Goal: Task Accomplishment & Management: Complete application form

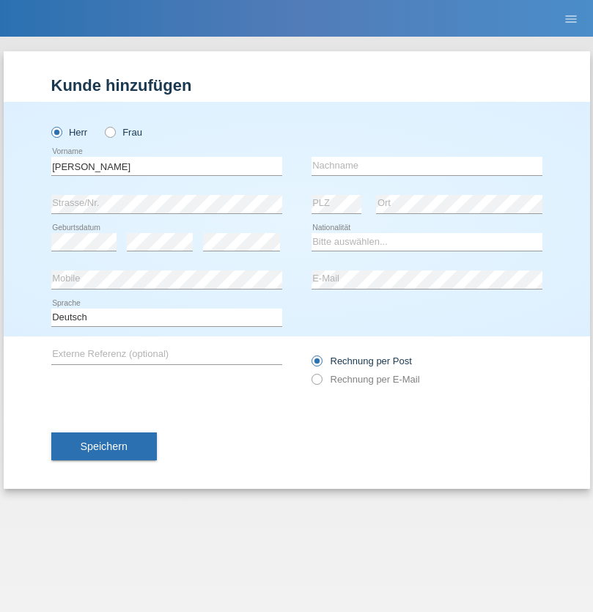
type input "David"
click at [427, 166] on input "text" at bounding box center [427, 166] width 231 height 18
type input "Senn"
select select "CH"
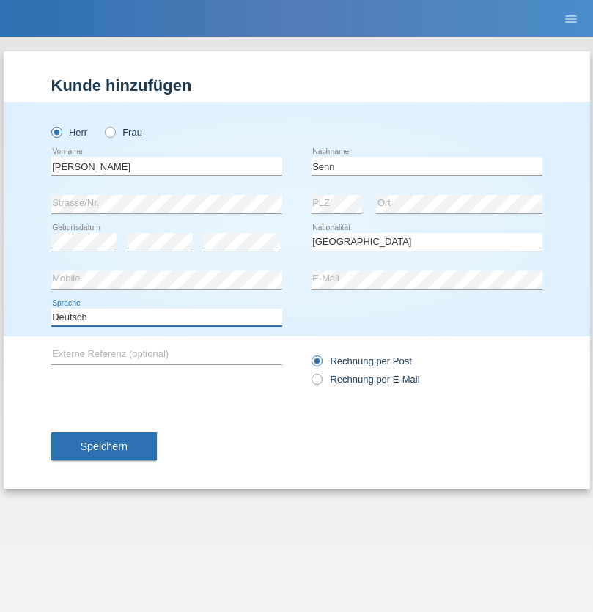
select select "en"
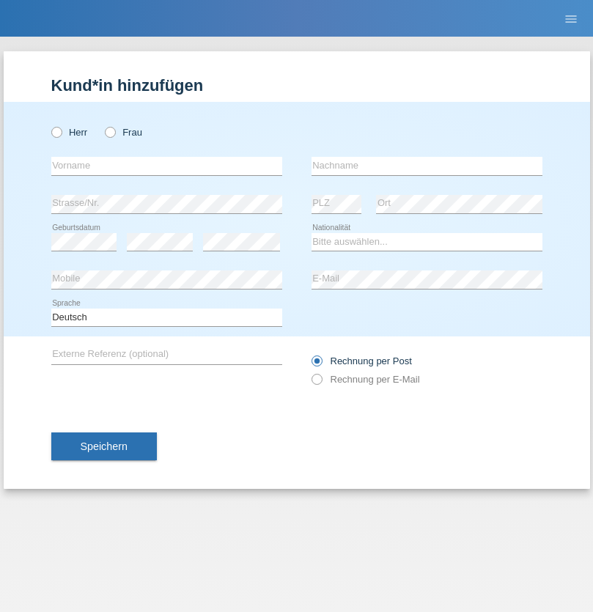
radio input "true"
click at [167, 166] on input "text" at bounding box center [166, 166] width 231 height 18
type input "Mohammad Qais"
click at [427, 166] on input "text" at bounding box center [427, 166] width 231 height 18
type input "Nemani"
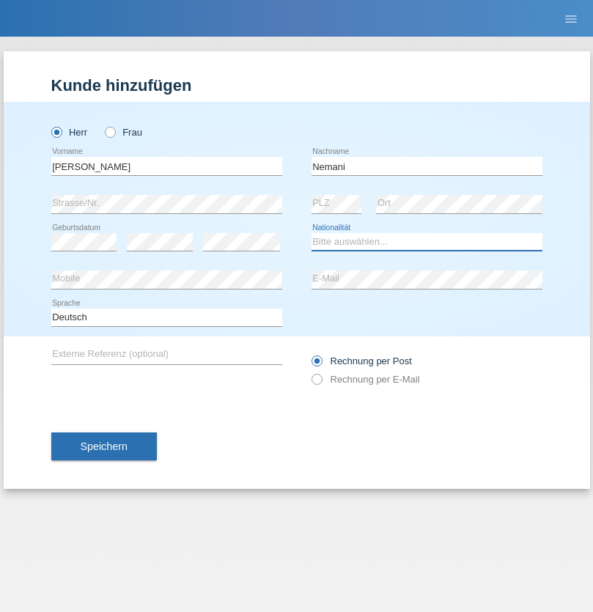
select select "AF"
select select "C"
select select "02"
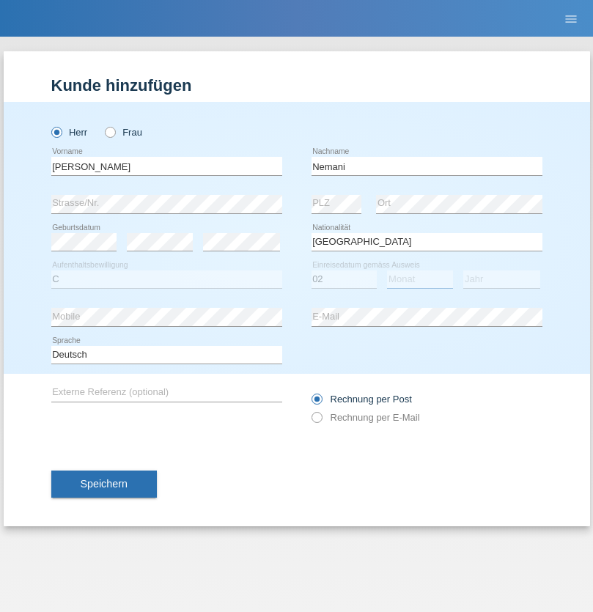
select select "01"
select select "2021"
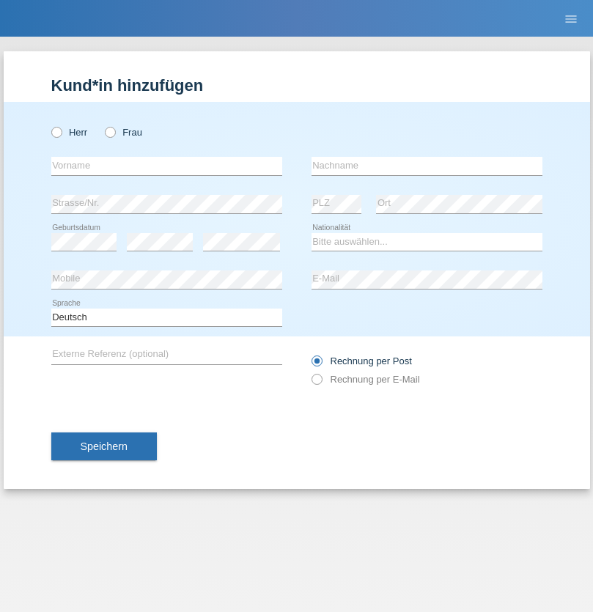
radio input "true"
click at [167, 166] on input "text" at bounding box center [166, 166] width 231 height 18
type input "Besart"
click at [427, 166] on input "text" at bounding box center [427, 166] width 231 height 18
type input "Emiri"
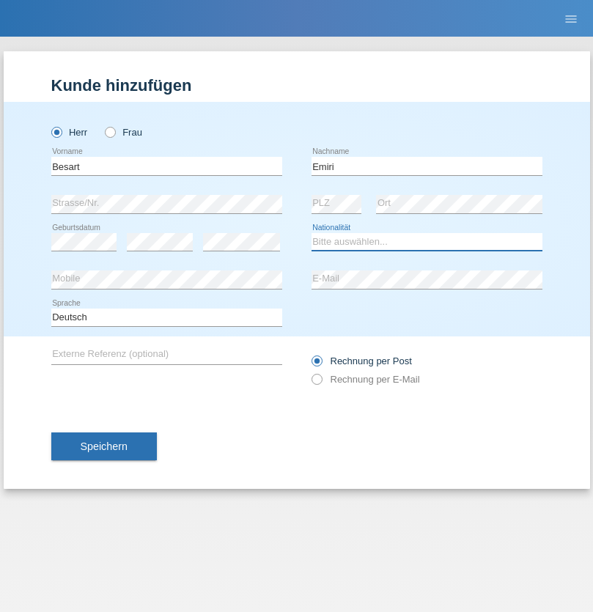
select select "XK"
select select "C"
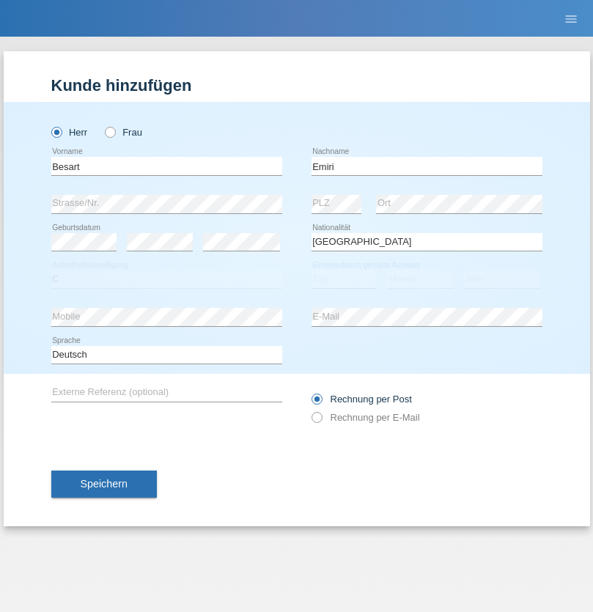
select select "04"
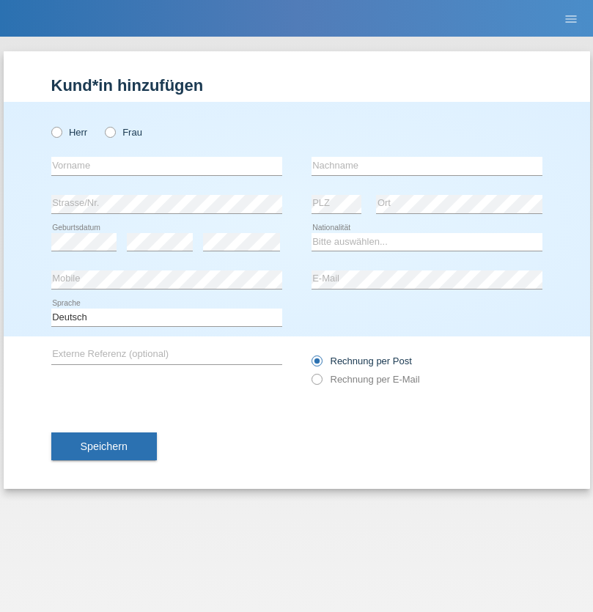
radio input "true"
click at [167, 166] on input "text" at bounding box center [166, 166] width 231 height 18
type input "Camille"
click at [427, 166] on input "text" at bounding box center [427, 166] width 231 height 18
type input "Jacquet"
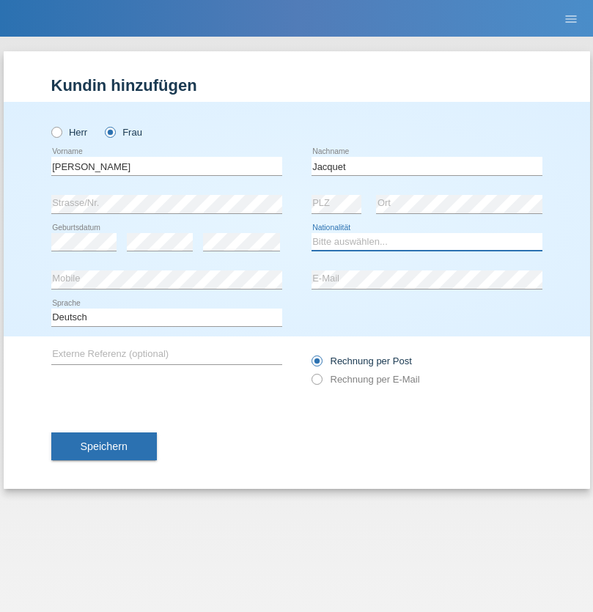
select select "CH"
radio input "true"
select select "DE"
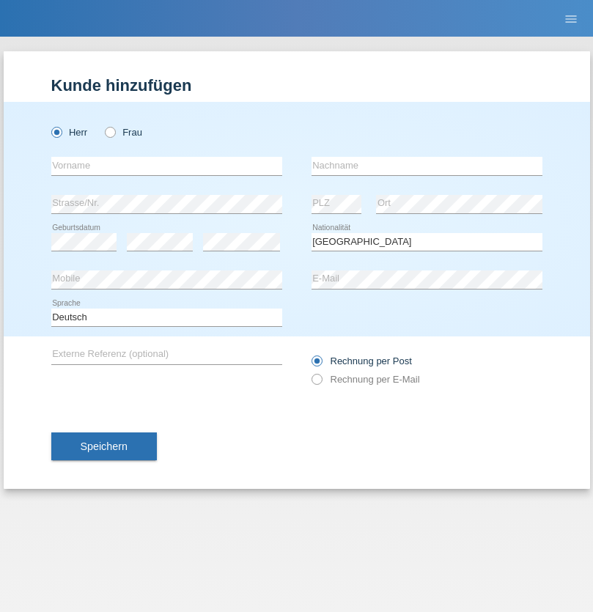
select select "C"
select select "07"
select select "11"
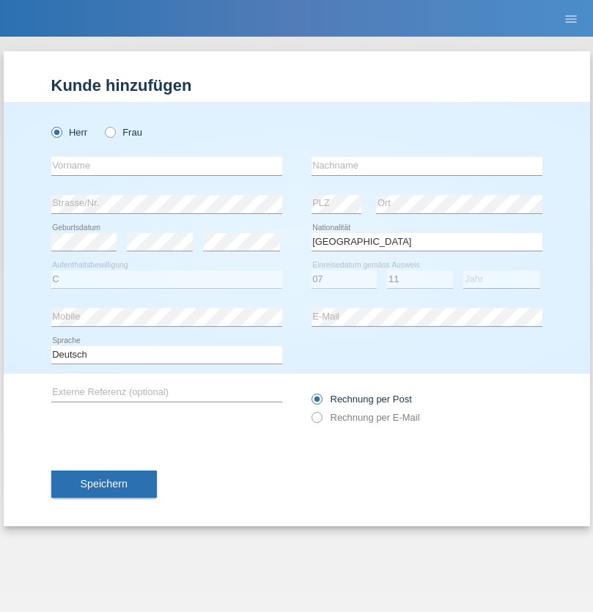
select select "1972"
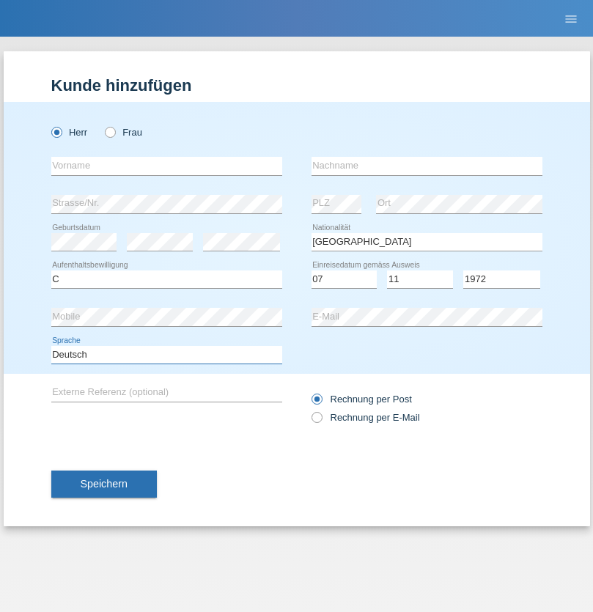
select select "en"
